Goal: Information Seeking & Learning: Learn about a topic

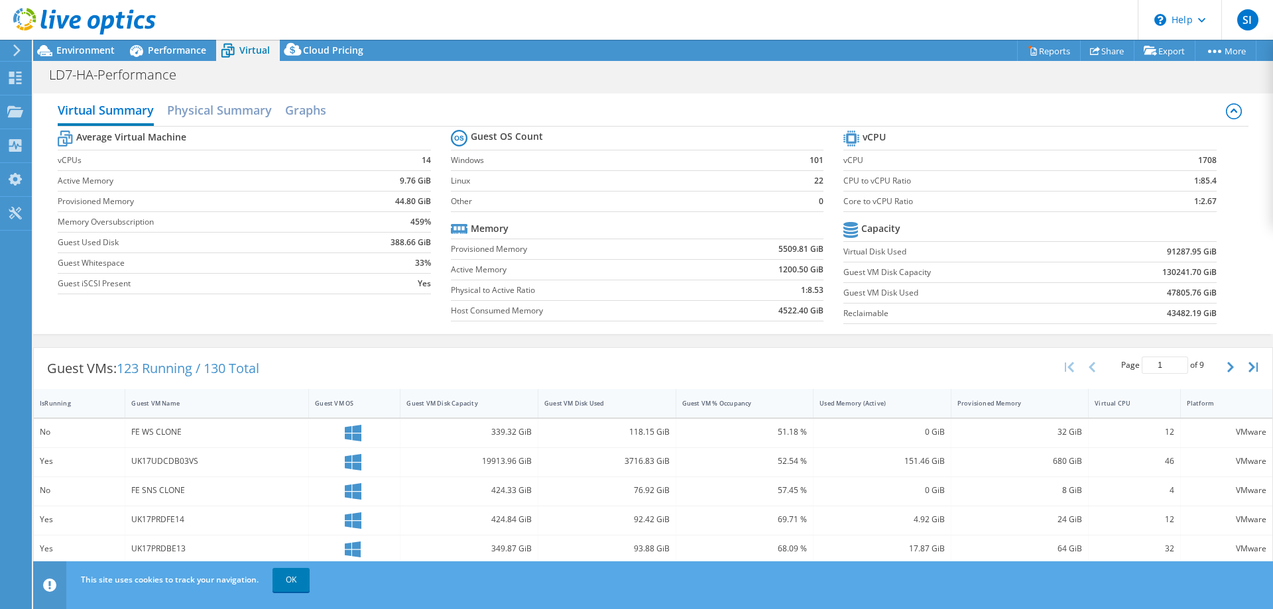
select select "USD"
click at [84, 47] on span "Environment" at bounding box center [85, 50] width 58 height 13
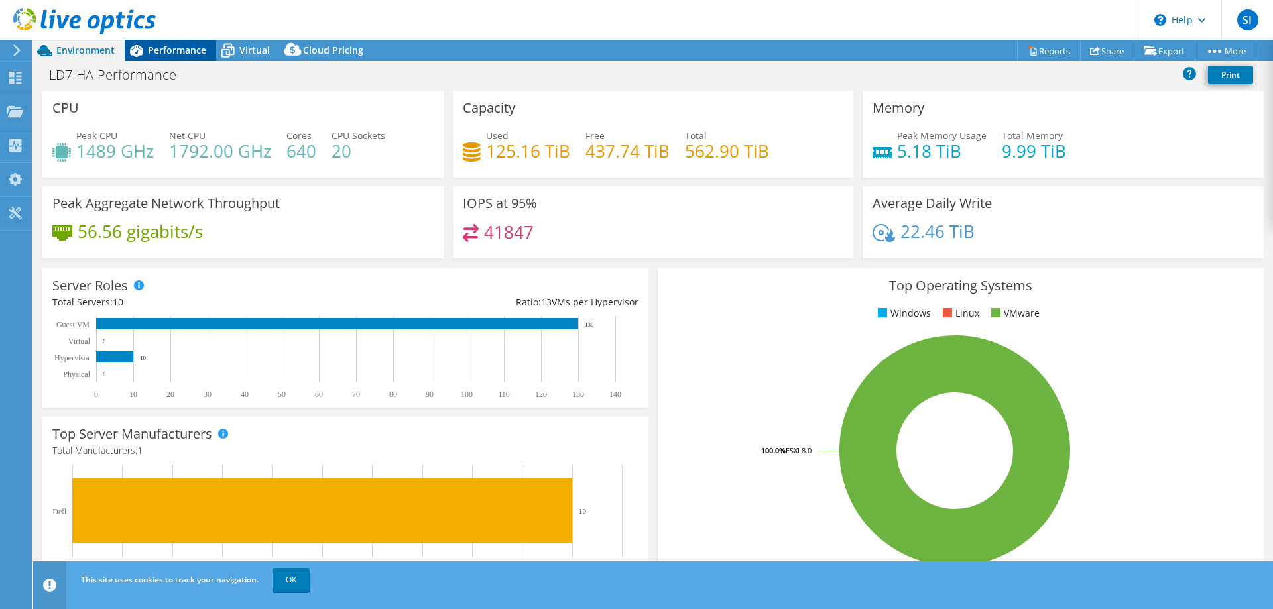
click at [145, 59] on div "Performance" at bounding box center [170, 50] width 91 height 21
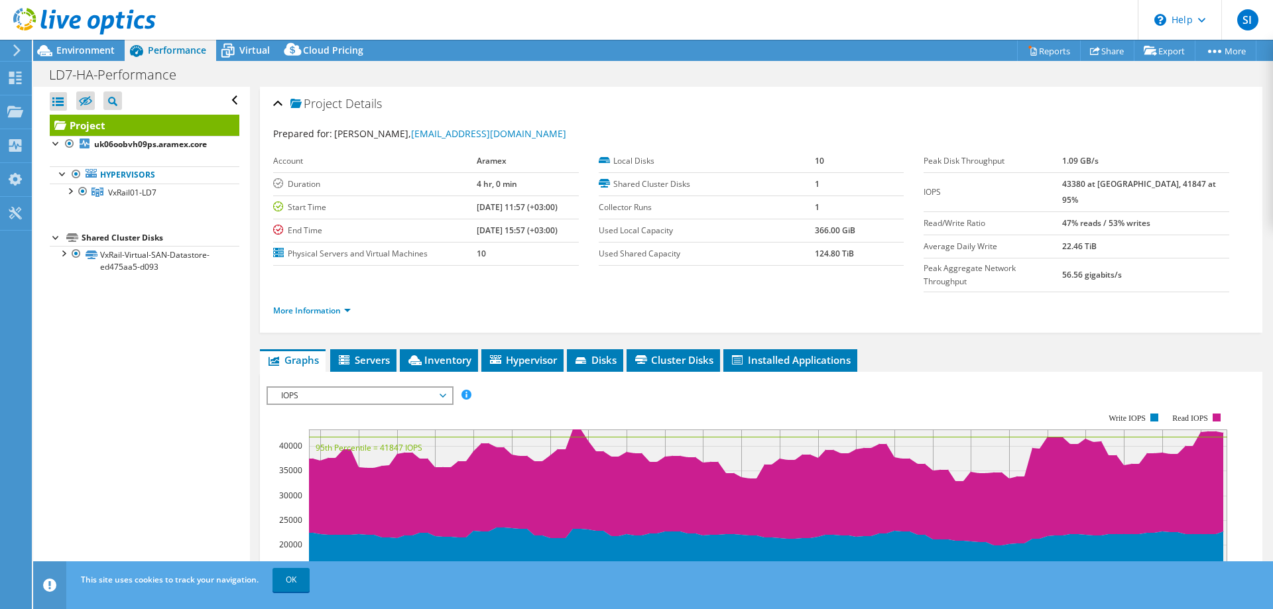
click at [145, 57] on div "Performance" at bounding box center [170, 50] width 91 height 21
click at [239, 54] on span "Virtual" at bounding box center [254, 50] width 30 height 13
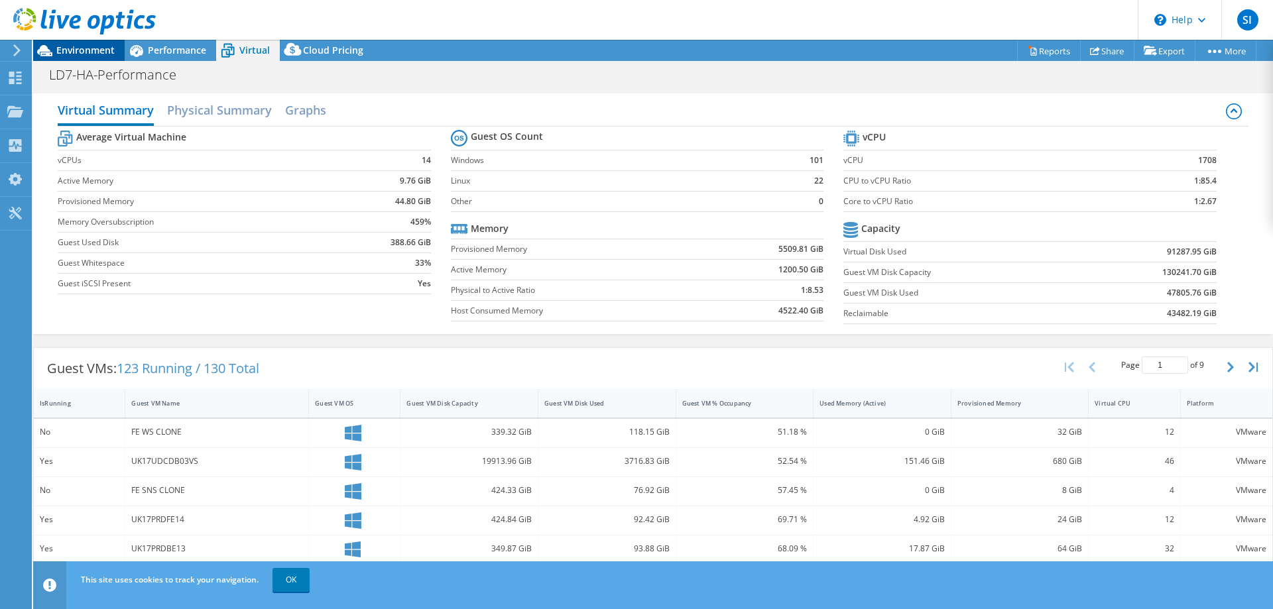
click at [95, 56] on div "Environment" at bounding box center [78, 50] width 91 height 21
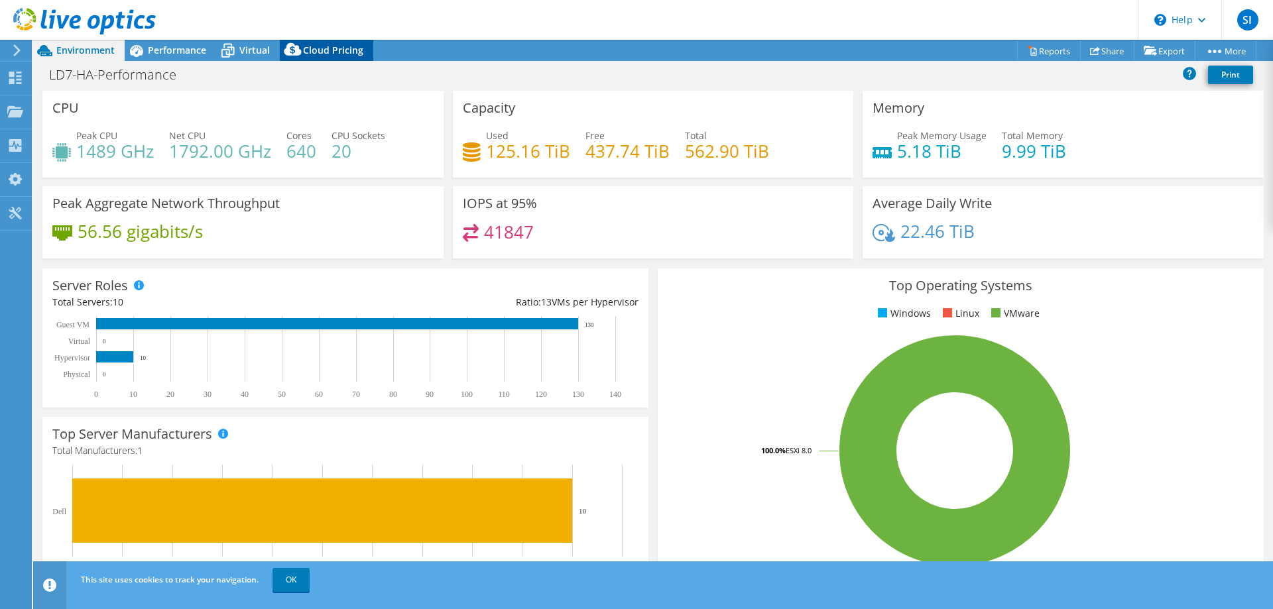
click at [347, 44] on div "Cloud Pricing" at bounding box center [326, 50] width 93 height 21
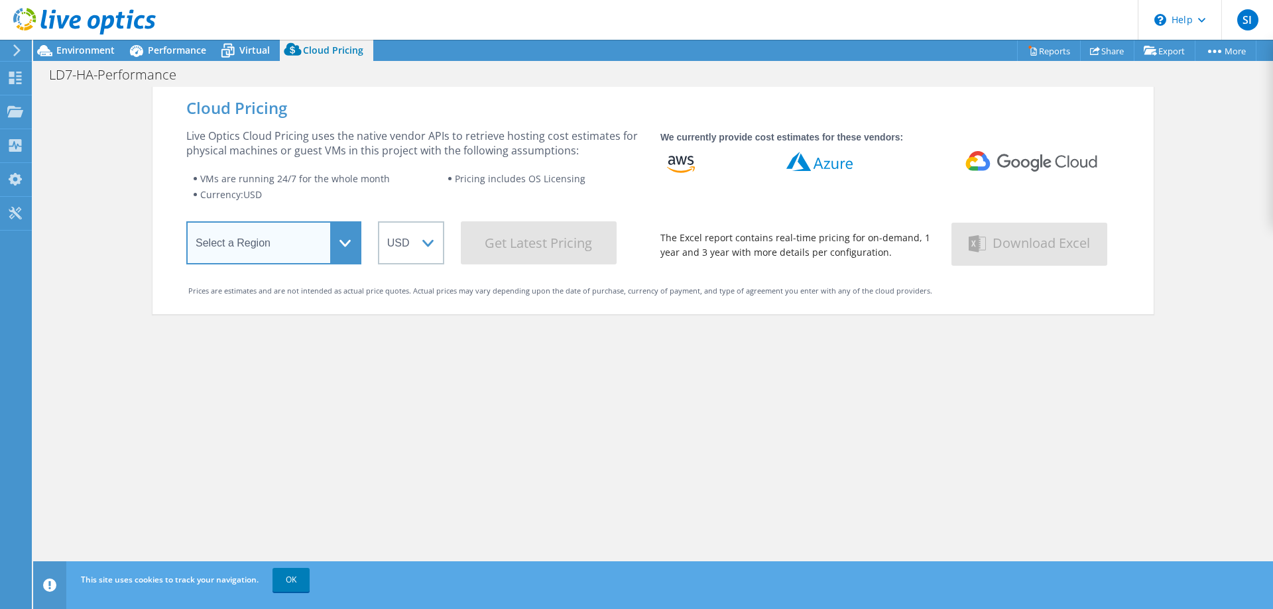
click at [342, 241] on select "Select a Region [GEOGRAPHIC_DATA] ([GEOGRAPHIC_DATA]) [GEOGRAPHIC_DATA] ([GEOGR…" at bounding box center [273, 242] width 175 height 43
select select "EUFrankfurt"
click at [186, 225] on select "Select a Region [GEOGRAPHIC_DATA] ([GEOGRAPHIC_DATA]) [GEOGRAPHIC_DATA] ([GEOGR…" at bounding box center [273, 242] width 175 height 43
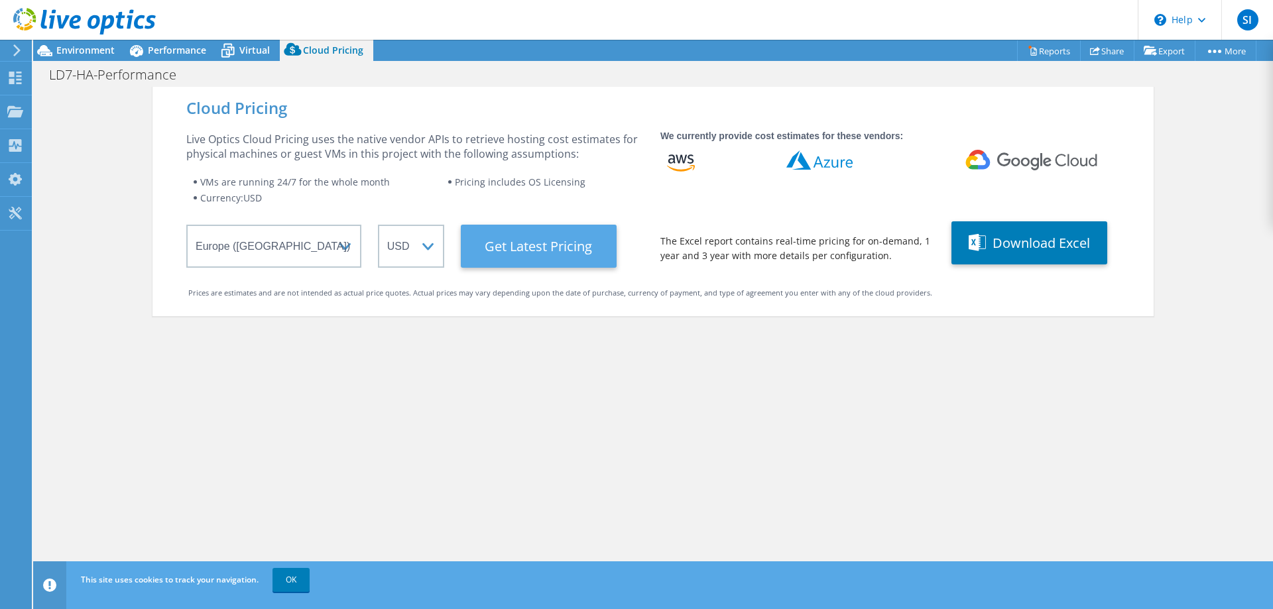
click at [526, 253] on Latest "Get Latest Pricing" at bounding box center [539, 246] width 156 height 43
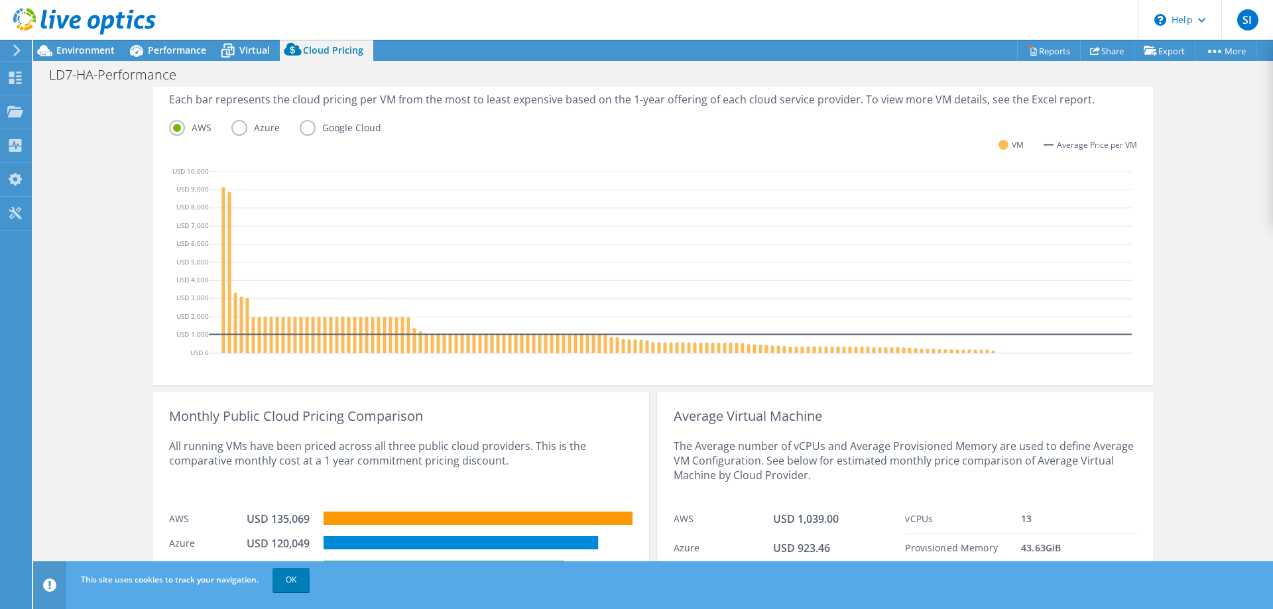
scroll to position [390, 0]
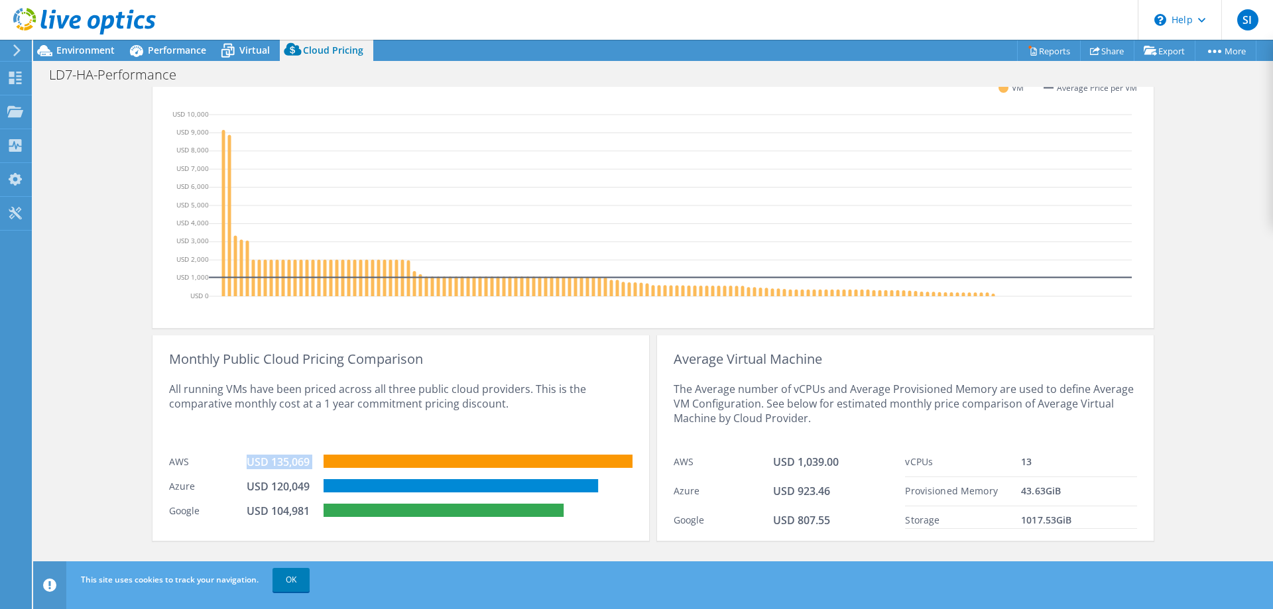
drag, startPoint x: 237, startPoint y: 461, endPoint x: 348, endPoint y: 465, distance: 110.8
click at [348, 465] on div "AWS USD 135,069" at bounding box center [400, 460] width 463 height 25
click at [226, 455] on div "AWS" at bounding box center [208, 462] width 78 height 15
click at [247, 460] on div "USD 135,069" at bounding box center [280, 462] width 66 height 15
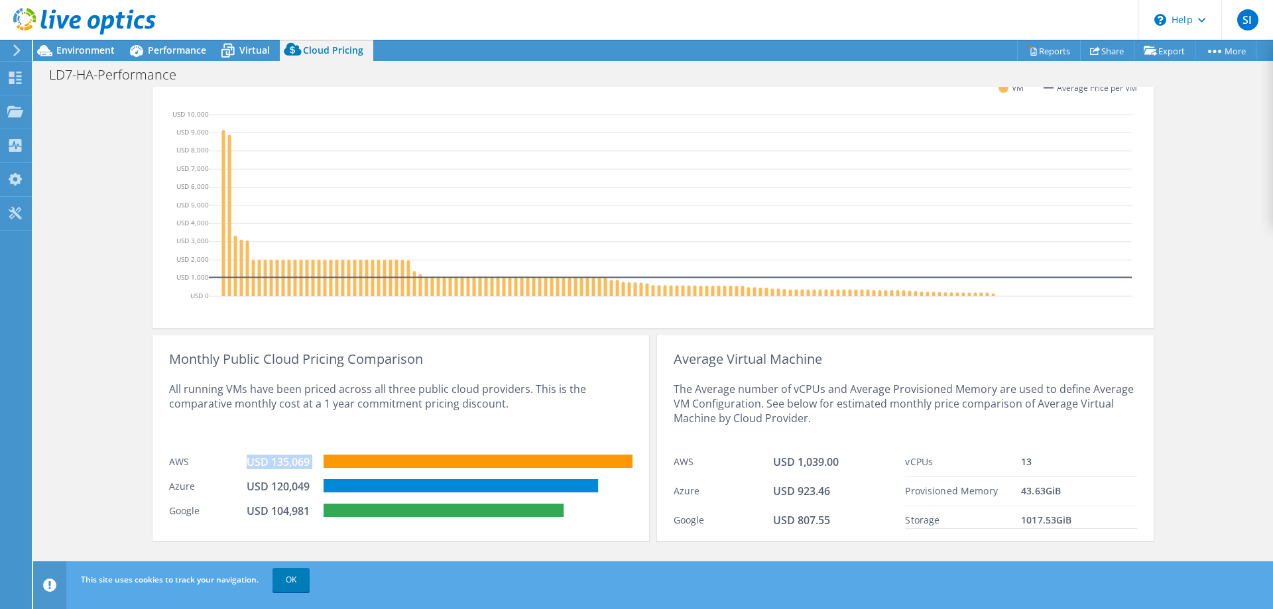
click at [247, 460] on div "USD 135,069" at bounding box center [280, 462] width 66 height 15
click at [257, 483] on div "USD 120,049" at bounding box center [280, 486] width 66 height 15
click at [273, 507] on div "USD 104,981" at bounding box center [280, 511] width 66 height 15
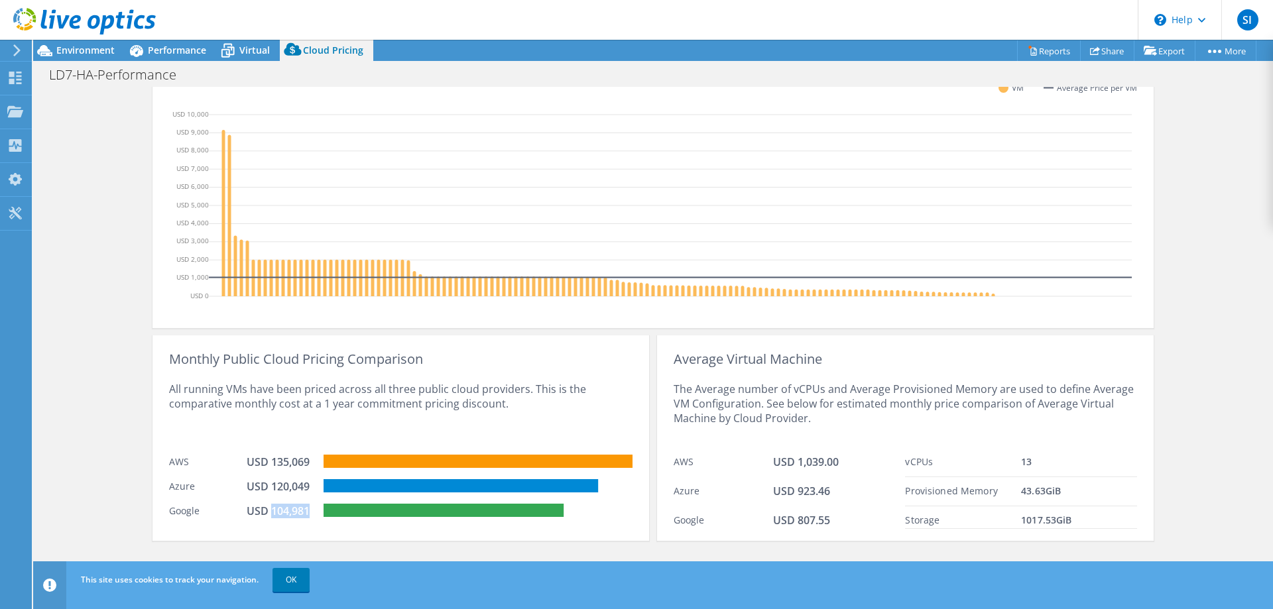
click at [273, 507] on div "USD 104,981" at bounding box center [280, 511] width 66 height 15
click at [271, 463] on div "USD 135,069" at bounding box center [280, 462] width 66 height 15
